Goal: Information Seeking & Learning: Learn about a topic

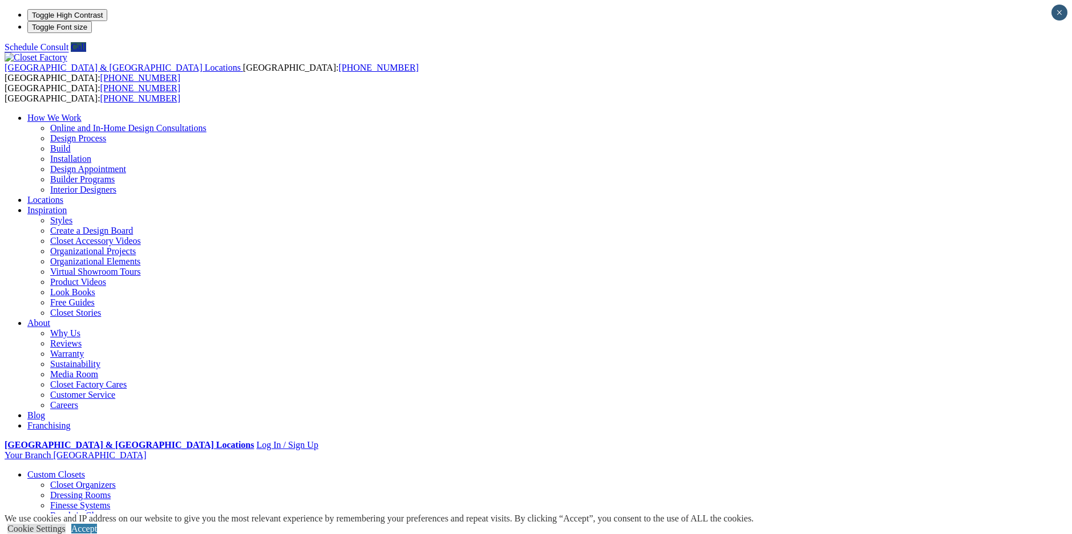
click at [108, 531] on link "Walk-in Closets" at bounding box center [79, 536] width 58 height 10
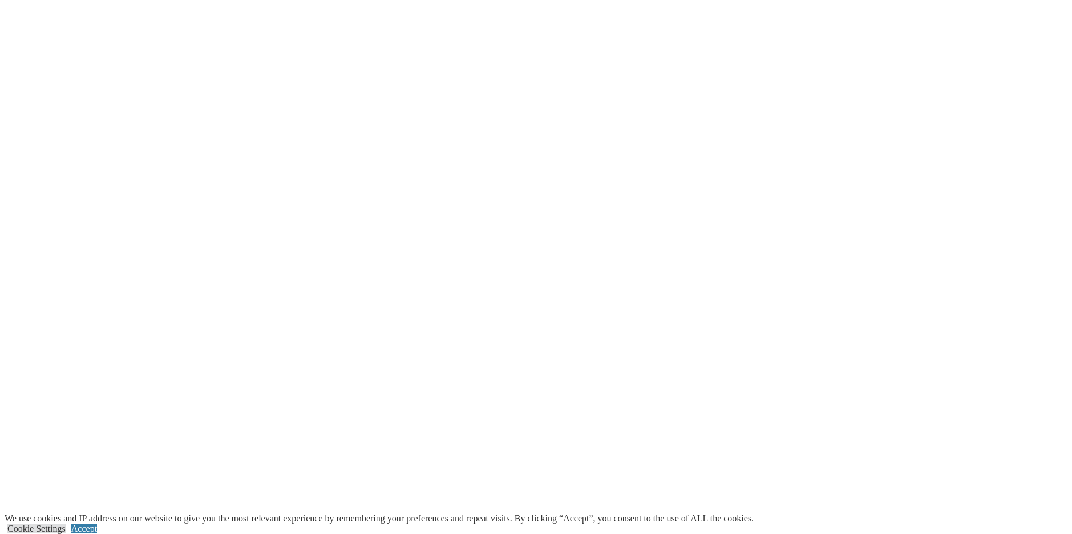
scroll to position [2395, 0]
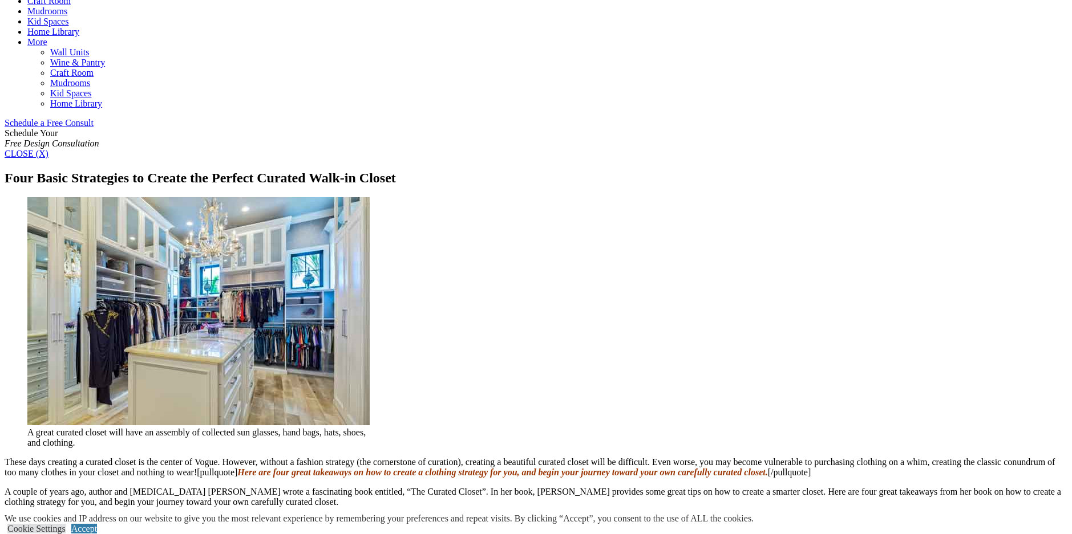
scroll to position [741, 0]
